Goal: Task Accomplishment & Management: Manage account settings

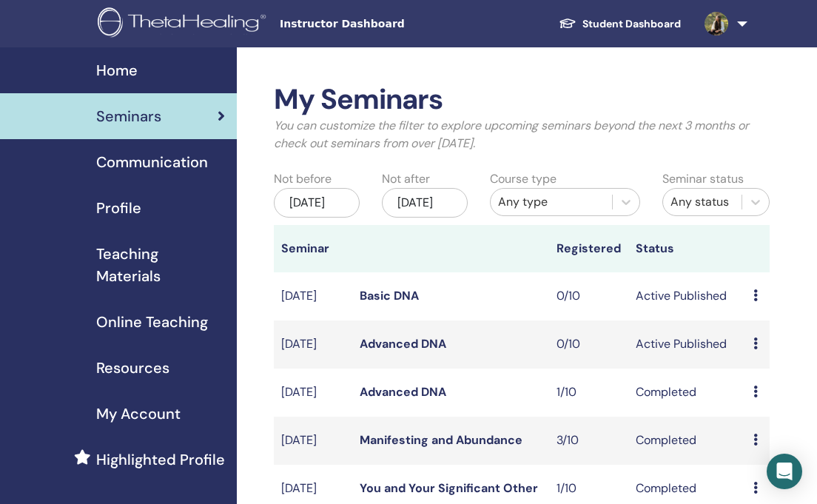
click at [759, 304] on div "Preview Edit Attendees Cancel" at bounding box center [758, 296] width 9 height 18
click at [785, 357] on link "Attendees" at bounding box center [773, 361] width 56 height 16
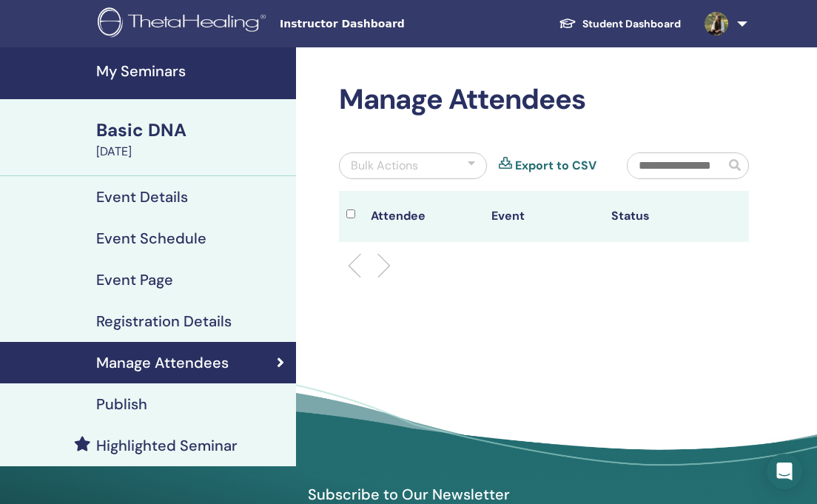
click at [149, 403] on div "Publish" at bounding box center [148, 404] width 272 height 18
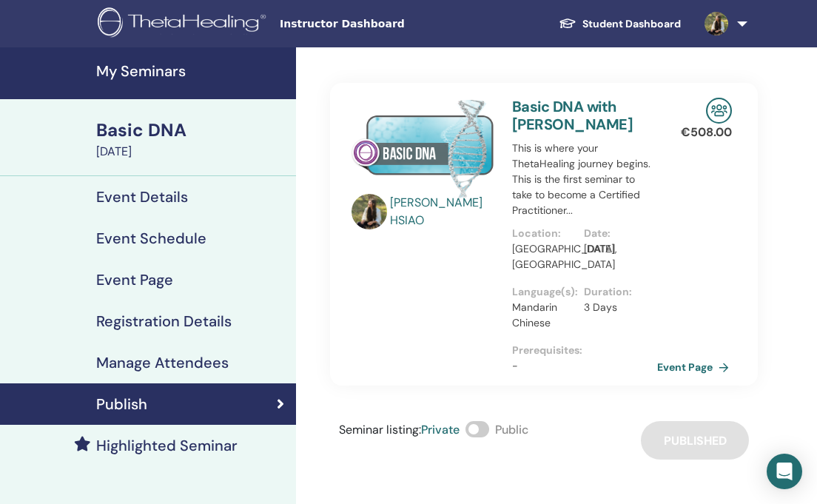
click at [694, 367] on link "Event Page" at bounding box center [696, 367] width 78 height 22
